Goal: Task Accomplishment & Management: Use online tool/utility

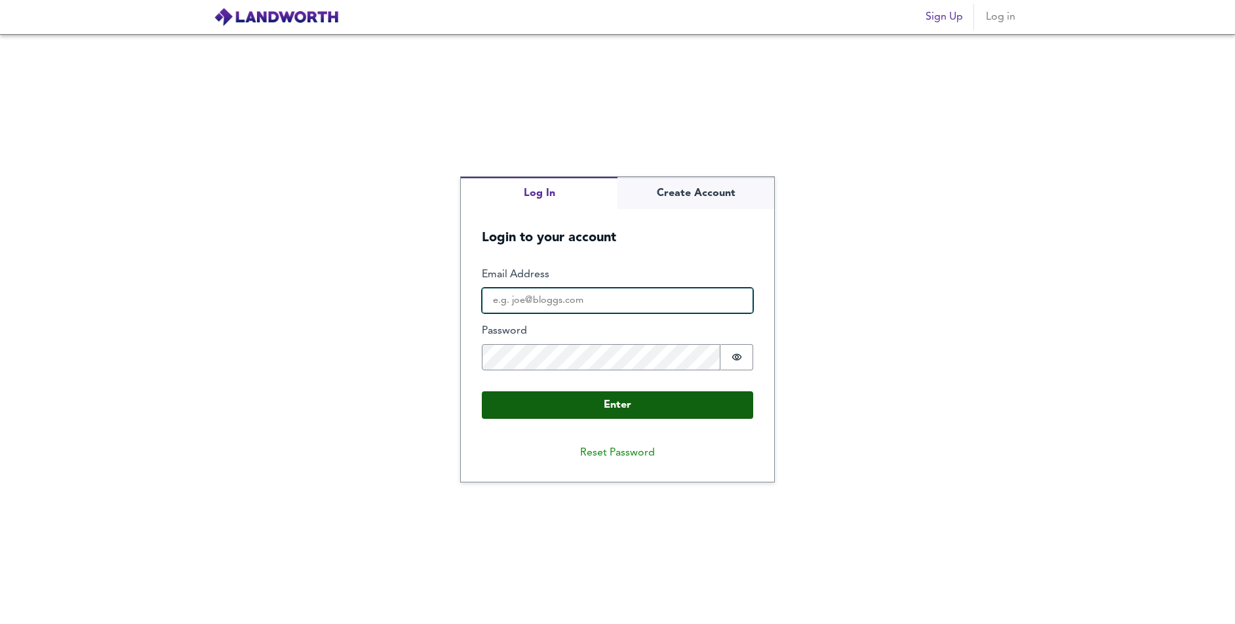
type input "[EMAIL_ADDRESS][DOMAIN_NAME]"
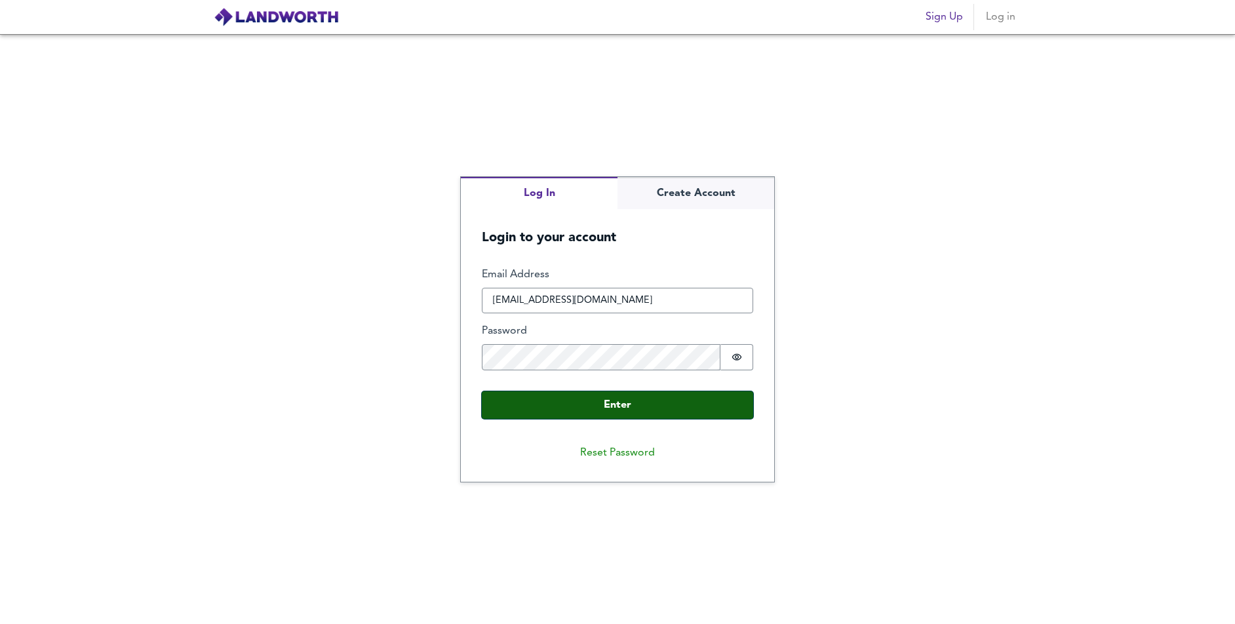
click at [629, 405] on button "Enter" at bounding box center [617, 405] width 271 height 28
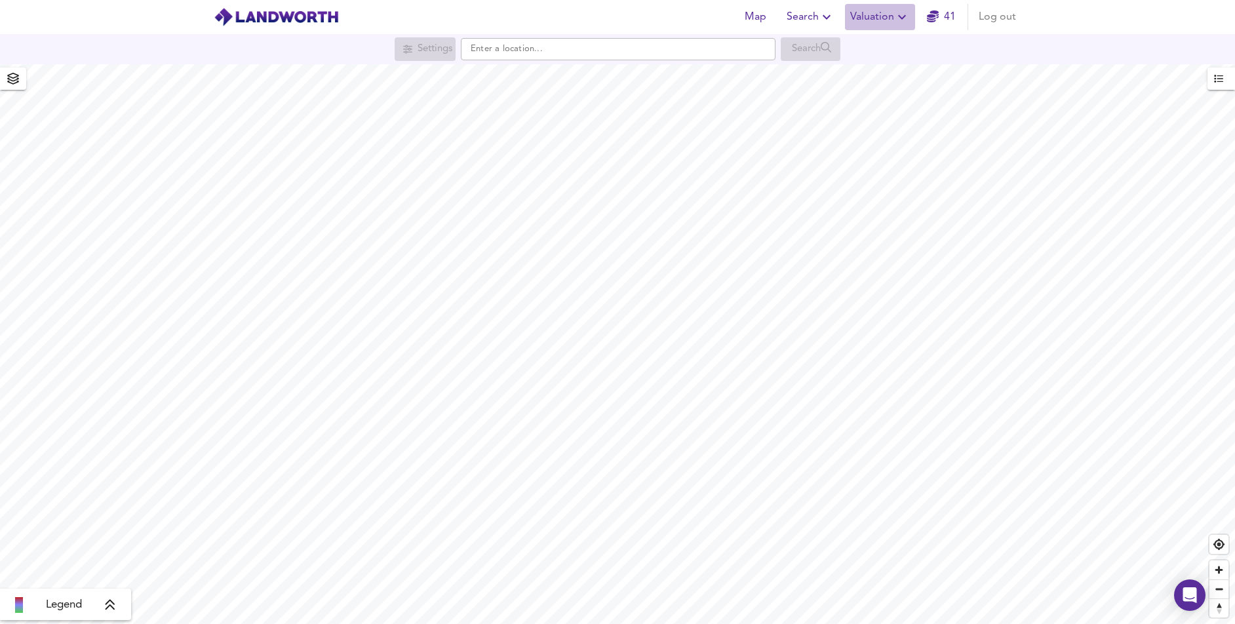
click at [888, 16] on span "Valuation" at bounding box center [880, 17] width 60 height 18
click at [871, 42] on li "New Valuation Report" at bounding box center [880, 47] width 157 height 24
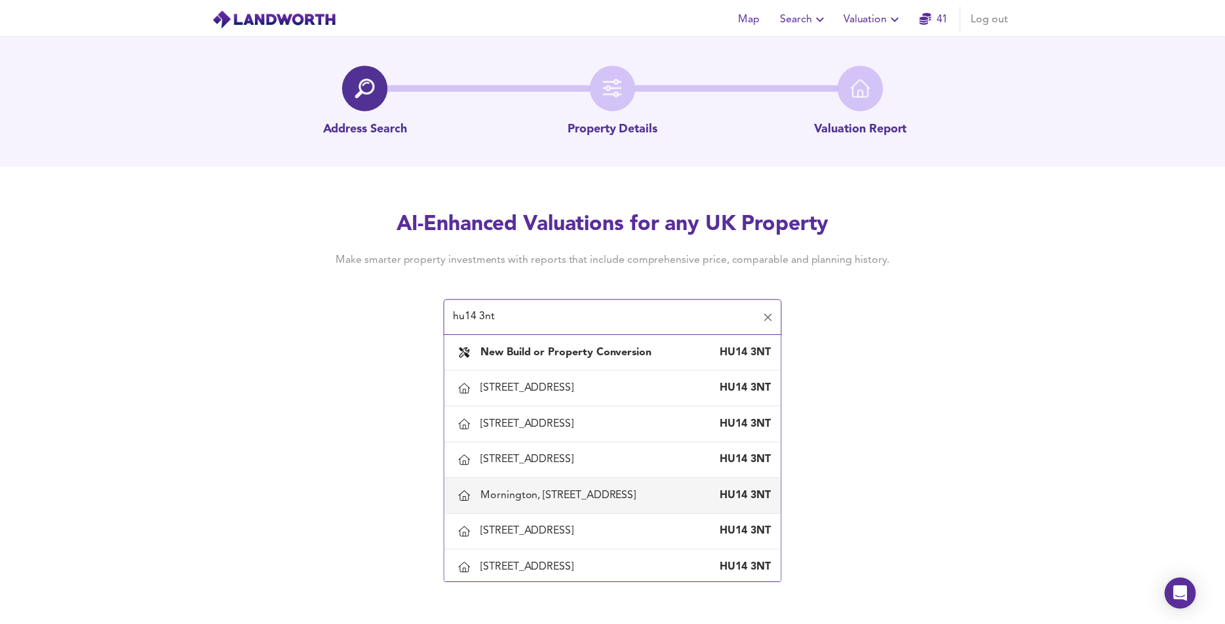
scroll to position [131, 0]
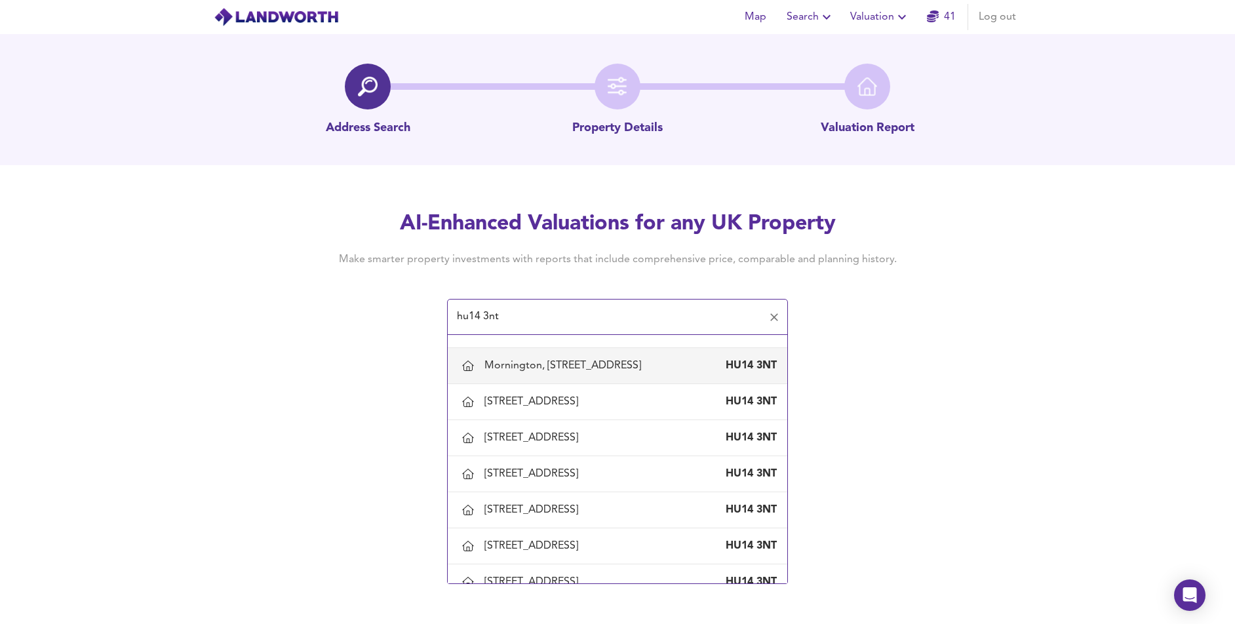
click at [552, 373] on div "Mornington, [STREET_ADDRESS]" at bounding box center [566, 366] width 162 height 14
type input "Mornington, [STREET_ADDRESS]"
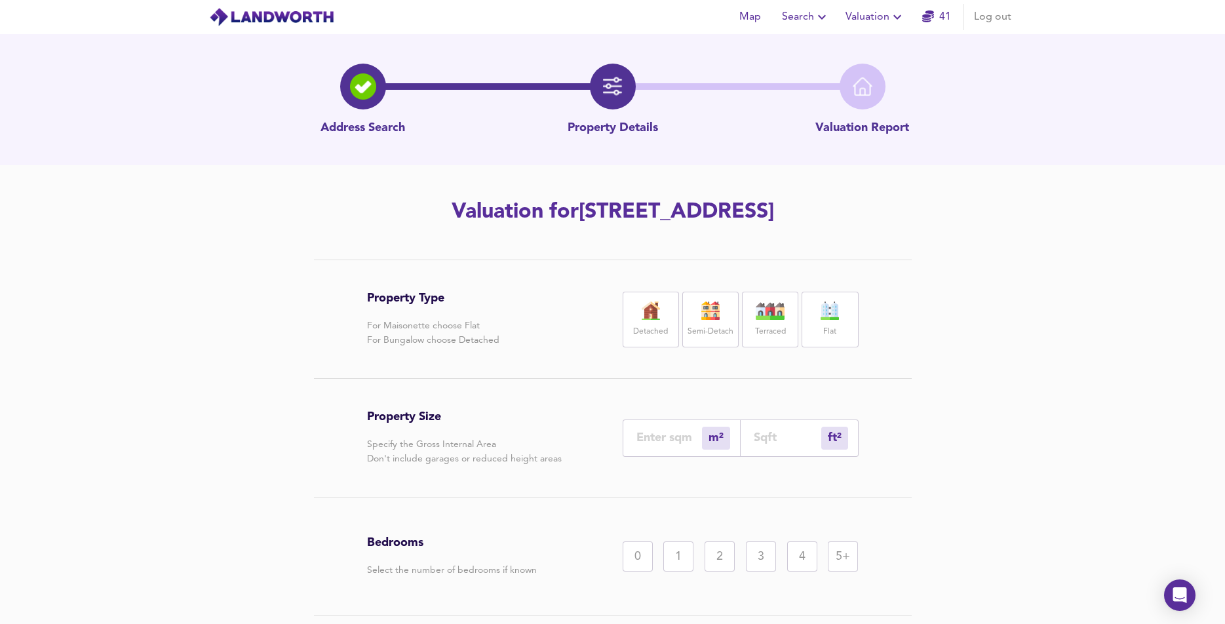
click at [652, 320] on img at bounding box center [651, 311] width 33 height 18
